Goal: Task Accomplishment & Management: Complete application form

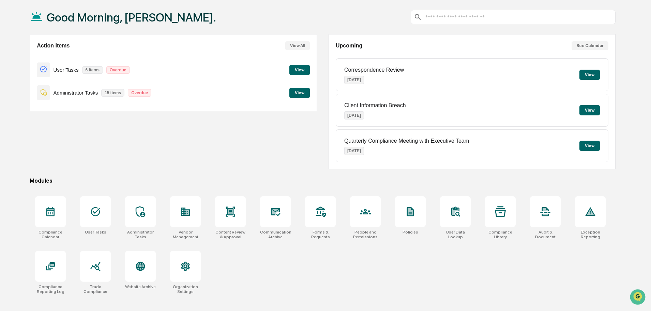
click at [292, 90] on button "View" at bounding box center [299, 93] width 20 height 10
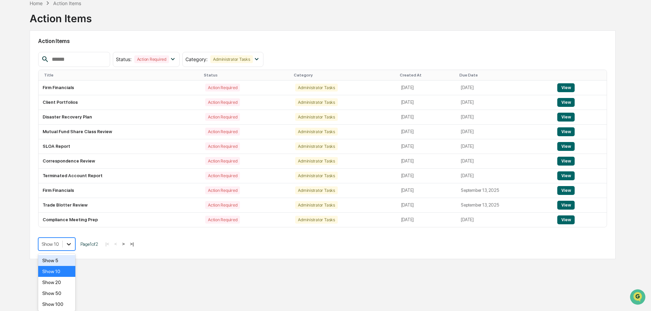
click at [69, 253] on body "Calendar Manage Tasks Reviews Approval Management Company People, Data, Setting…" at bounding box center [325, 135] width 651 height 343
click at [59, 287] on div "Show 20" at bounding box center [56, 281] width 37 height 11
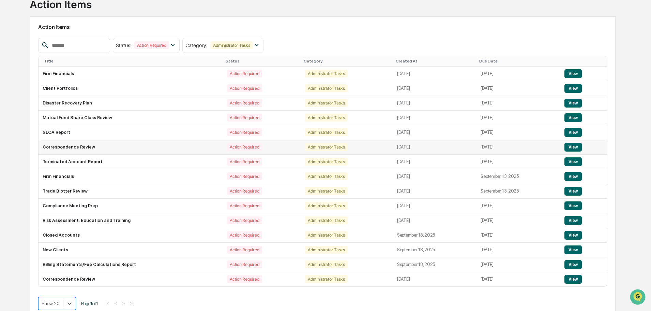
scroll to position [58, 0]
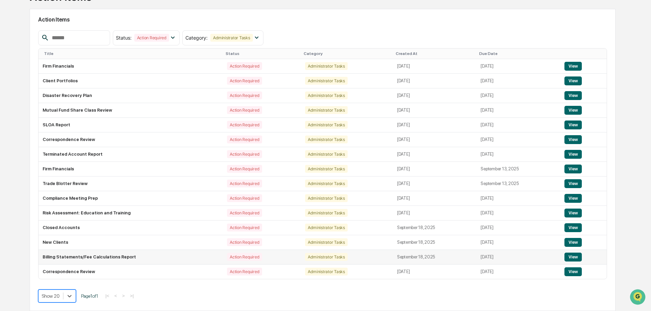
click at [83, 258] on td "Billing Statements/Fee Calculations Report" at bounding box center [131, 257] width 184 height 15
click at [571, 258] on button "View" at bounding box center [572, 256] width 17 height 9
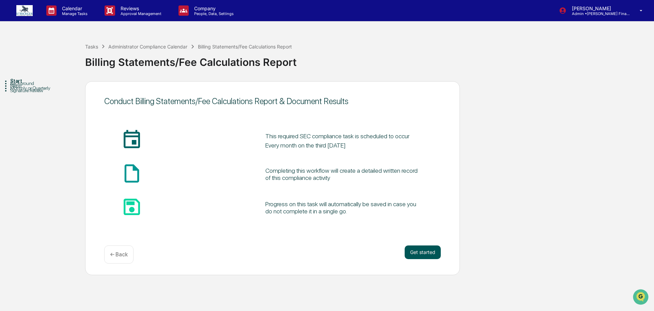
click at [425, 252] on button "Get started" at bounding box center [423, 252] width 36 height 14
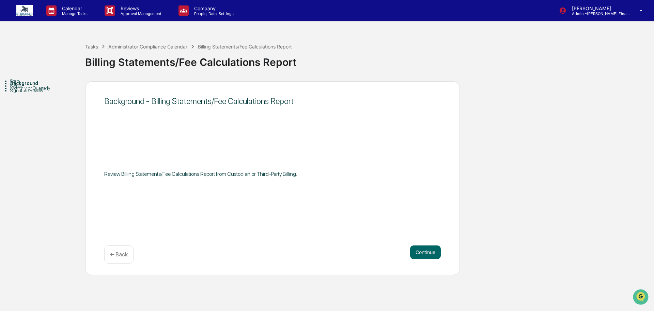
click at [426, 252] on button "Continue" at bounding box center [425, 252] width 31 height 14
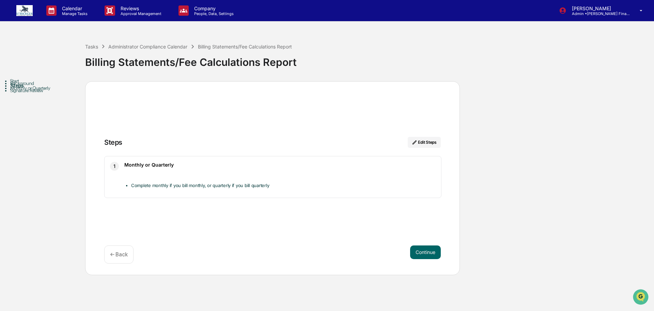
click at [426, 252] on button "Continue" at bounding box center [425, 252] width 31 height 14
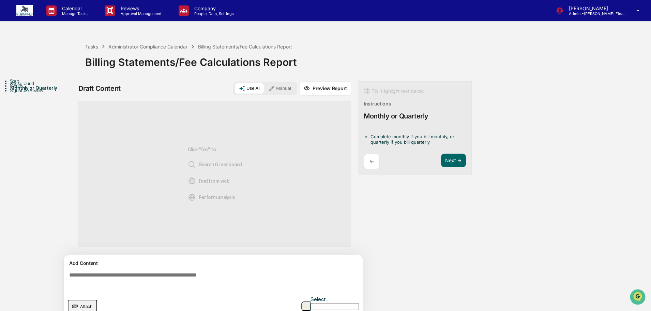
click at [116, 277] on textarea at bounding box center [214, 281] width 297 height 25
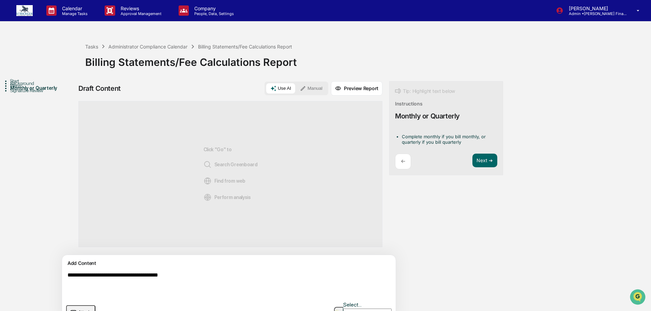
type textarea "**********"
click at [296, 88] on button "Manual" at bounding box center [311, 88] width 31 height 10
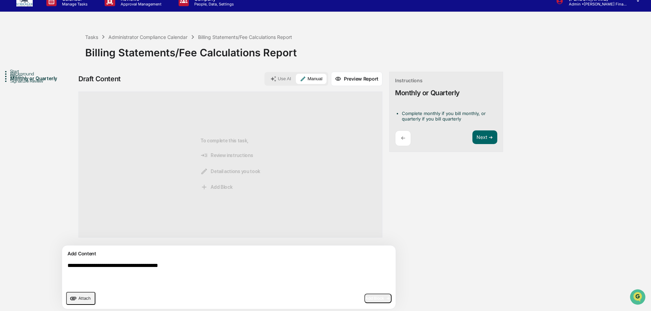
scroll to position [15, 0]
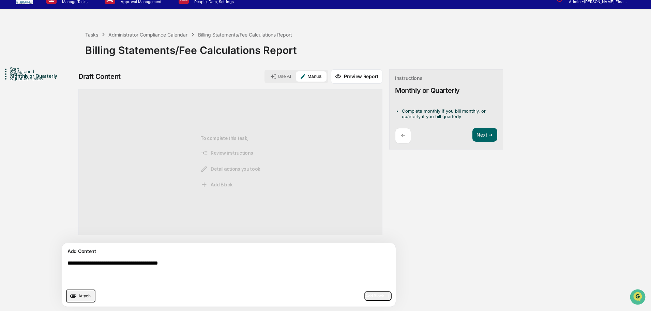
click at [365, 297] on span "Add Block" at bounding box center [378, 295] width 26 height 5
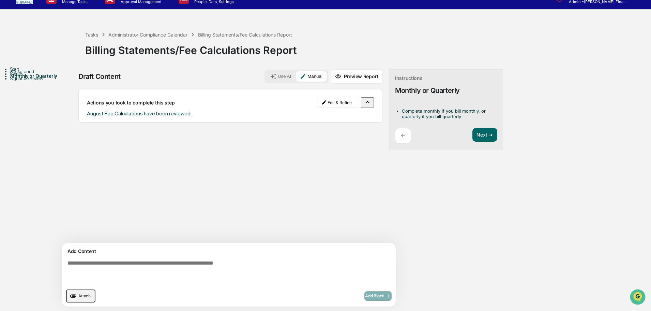
click at [82, 297] on span "Attach" at bounding box center [84, 295] width 12 height 5
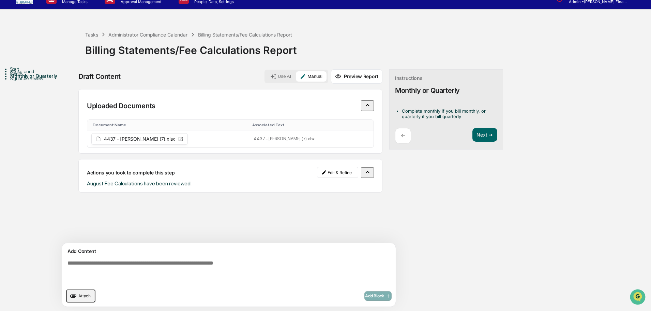
click at [77, 297] on icon "upload document" at bounding box center [73, 295] width 7 height 7
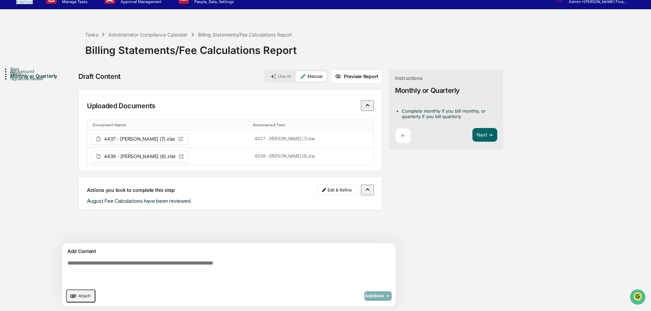
click at [87, 293] on span "Attach" at bounding box center [84, 295] width 12 height 5
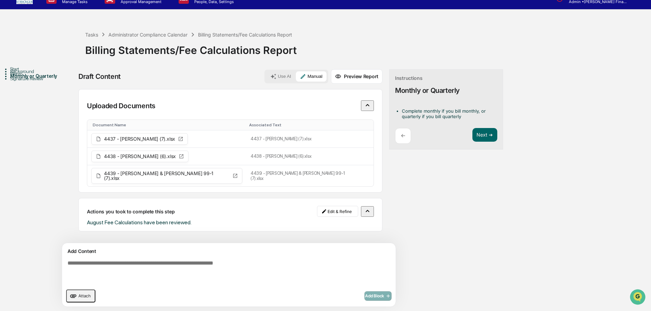
scroll to position [0, 0]
click at [80, 295] on button "Attach" at bounding box center [80, 295] width 29 height 13
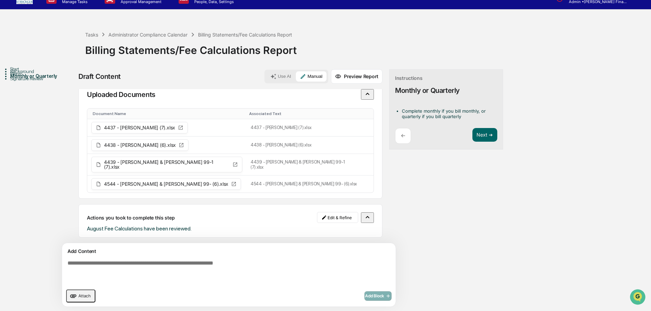
scroll to position [5, 0]
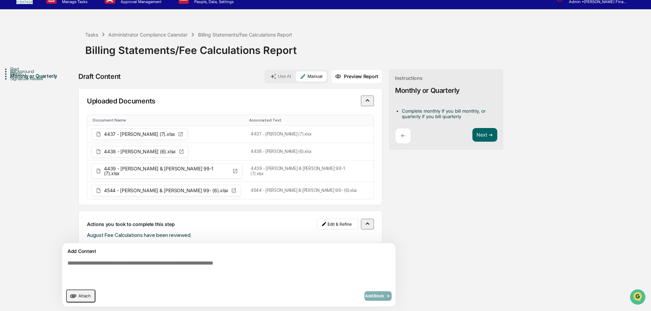
click at [82, 292] on button "Attach" at bounding box center [80, 295] width 29 height 13
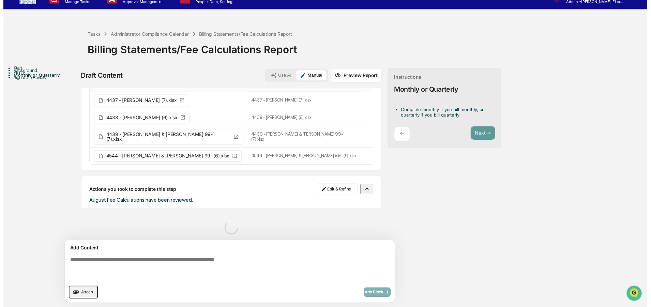
scroll to position [23, 0]
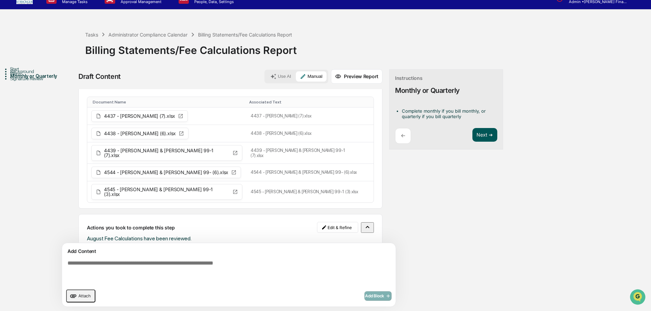
click at [472, 135] on button "Next ➔" at bounding box center [484, 135] width 25 height 14
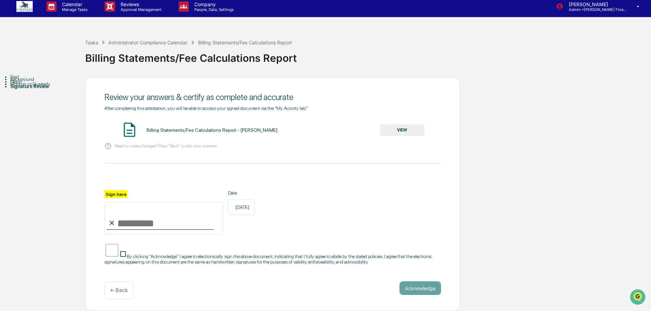
click at [391, 124] on button "VIEW" at bounding box center [402, 130] width 44 height 12
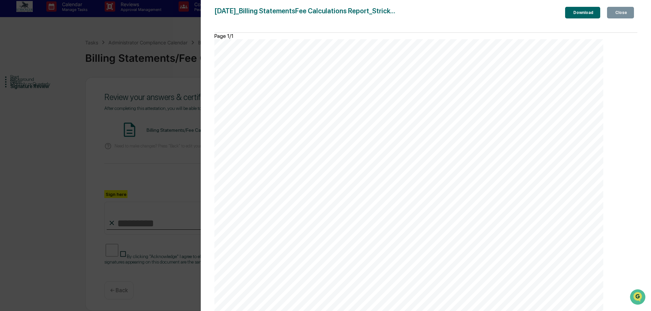
click at [614, 13] on icon "button" at bounding box center [614, 13] width 0 height 0
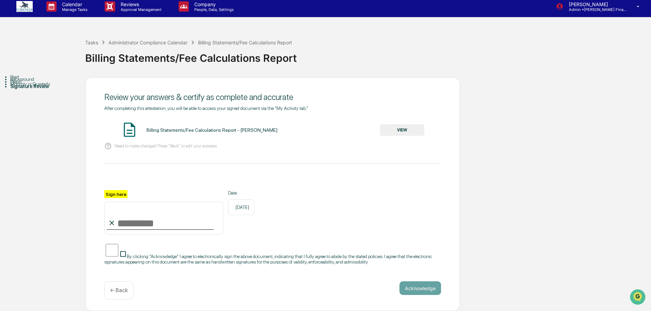
click at [168, 220] on input "Sign here" at bounding box center [163, 217] width 119 height 33
type input "**********"
click at [428, 291] on button "Acknowledge" at bounding box center [421, 288] width 42 height 14
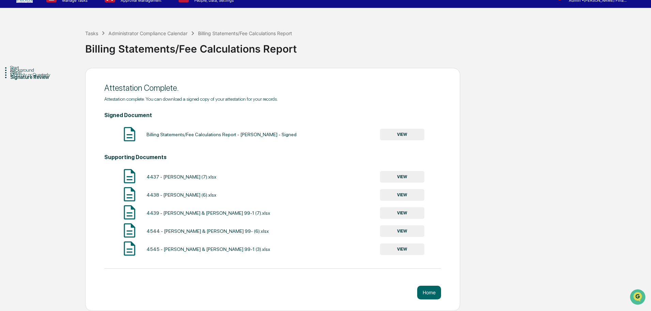
scroll to position [22, 0]
click at [426, 288] on button "Home" at bounding box center [429, 292] width 24 height 14
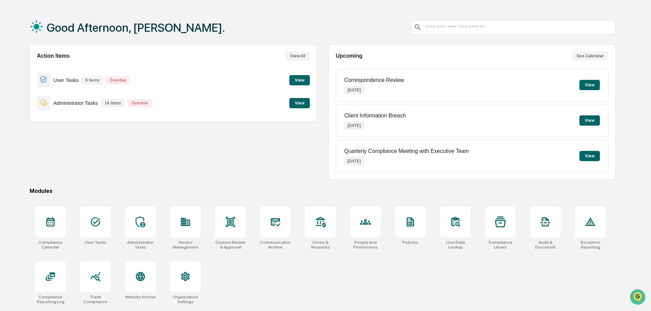
click at [304, 104] on button "View" at bounding box center [299, 103] width 20 height 10
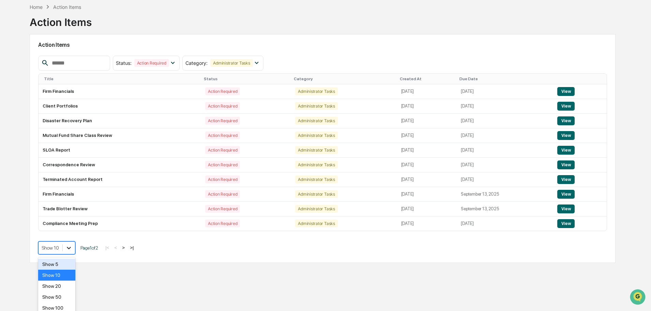
scroll to position [36, 0]
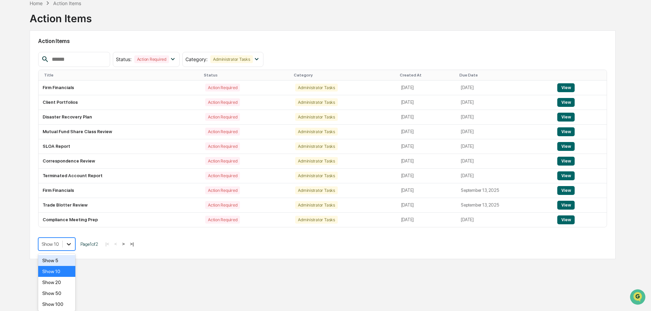
click at [65, 244] on div at bounding box center [69, 244] width 12 height 12
click at [62, 300] on div "Show 100" at bounding box center [56, 303] width 37 height 11
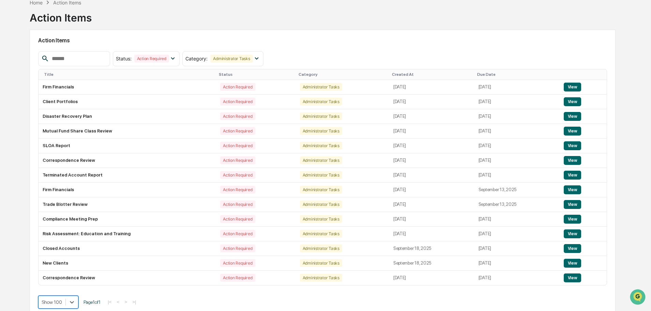
scroll to position [43, 0]
